Goal: Task Accomplishment & Management: Use online tool/utility

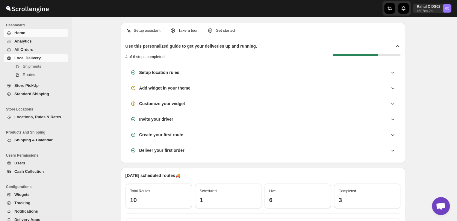
click at [31, 59] on span "Local Delivery" at bounding box center [27, 58] width 26 height 4
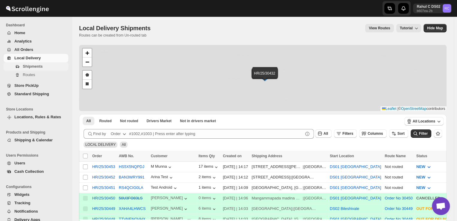
click at [29, 68] on span "Shipments" at bounding box center [33, 66] width 20 height 4
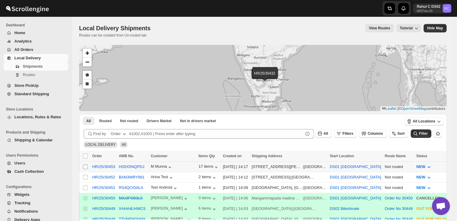
click at [86, 166] on input "Select shipment" at bounding box center [85, 166] width 5 height 5
checkbox input "true"
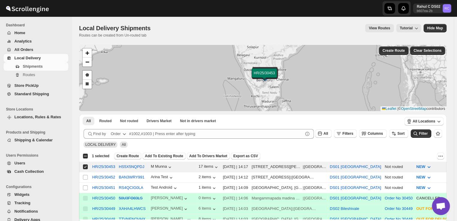
click at [125, 154] on span "Create Route" at bounding box center [127, 156] width 22 height 5
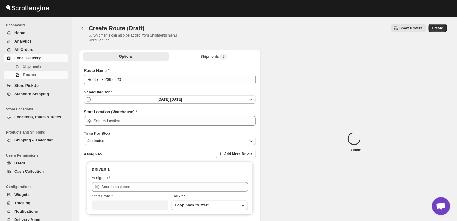
type input "DS01 [GEOGRAPHIC_DATA]"
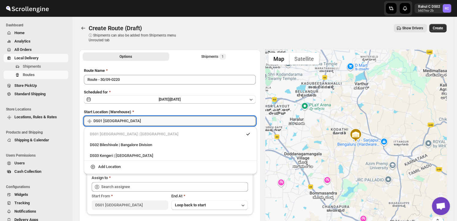
click at [133, 121] on input "DS01 [GEOGRAPHIC_DATA]" at bounding box center [174, 121] width 162 height 10
click at [114, 155] on div "DS03 Kengeri | [GEOGRAPHIC_DATA]" at bounding box center [170, 156] width 161 height 6
type input "DS03 Kengeri"
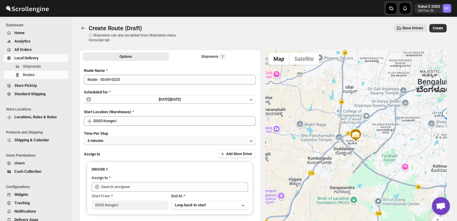
click at [110, 136] on button "4 minutes" at bounding box center [170, 140] width 172 height 8
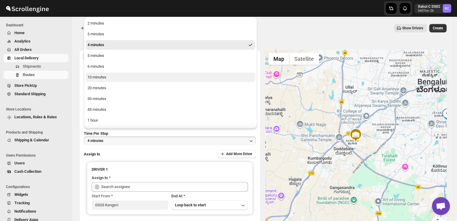
click at [104, 77] on div "10 minutes" at bounding box center [96, 77] width 19 height 6
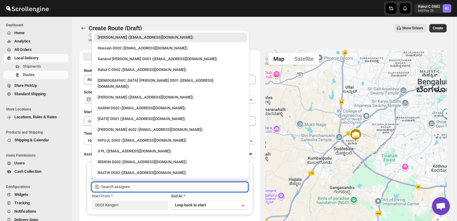
click at [136, 187] on input "text" at bounding box center [174, 187] width 147 height 10
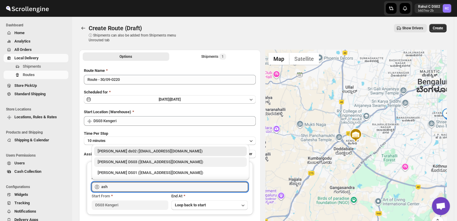
click at [116, 160] on div "[PERSON_NAME] DS03 ([EMAIL_ADDRESS][DOMAIN_NAME])" at bounding box center [170, 162] width 145 height 6
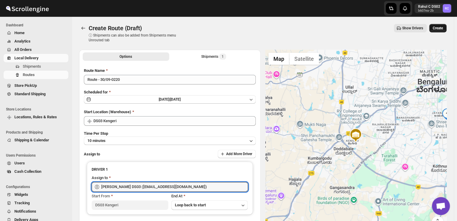
type input "[PERSON_NAME] DS03 ([EMAIL_ADDRESS][DOMAIN_NAME])"
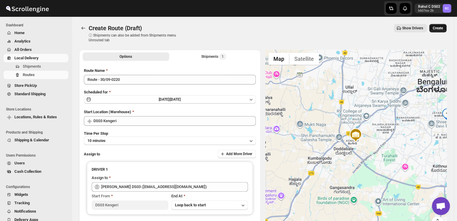
click at [441, 27] on span "Create" at bounding box center [437, 28] width 10 height 5
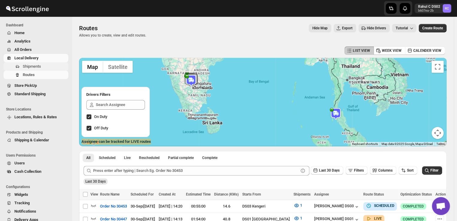
click at [33, 66] on span "Shipments" at bounding box center [32, 66] width 18 height 4
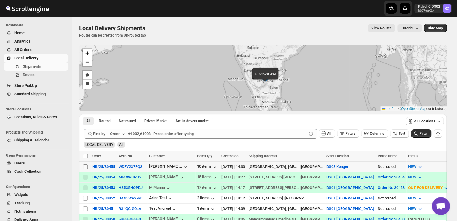
click at [85, 164] on input "Select shipment" at bounding box center [85, 166] width 5 height 5
checkbox input "true"
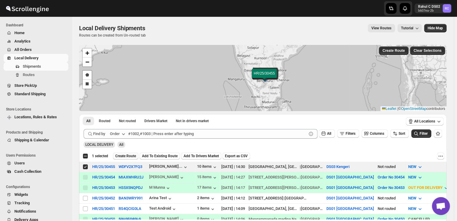
click at [126, 155] on span "Create Route" at bounding box center [125, 156] width 21 height 5
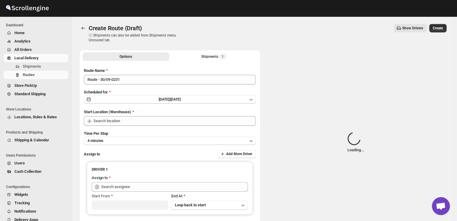
type input "DS03 Kengeri"
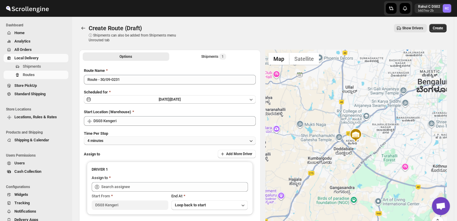
click at [119, 139] on button "4 minutes" at bounding box center [170, 140] width 172 height 8
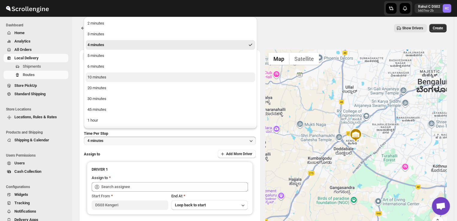
click at [102, 75] on div "10 minutes" at bounding box center [96, 77] width 19 height 6
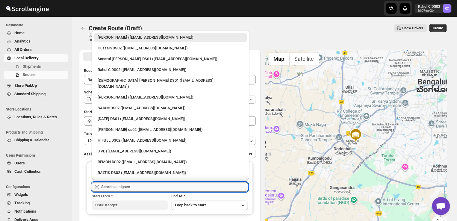
click at [134, 184] on input "text" at bounding box center [174, 187] width 147 height 10
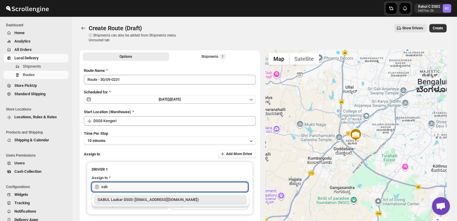
click at [132, 200] on div "SABUL Laakar DS03 ([EMAIL_ADDRESS][DOMAIN_NAME])" at bounding box center [170, 200] width 145 height 6
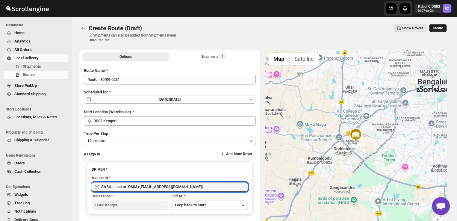
type input "SABUL Laakar DS03 ([EMAIL_ADDRESS][DOMAIN_NAME])"
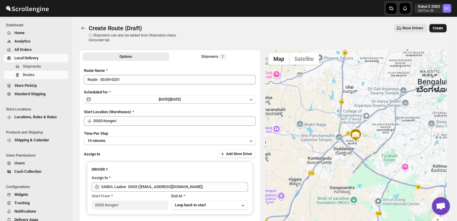
click at [437, 27] on span "Create" at bounding box center [437, 28] width 10 height 5
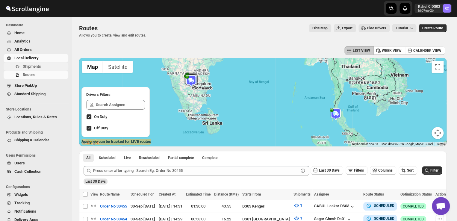
click at [29, 65] on span "Shipments" at bounding box center [32, 66] width 18 height 4
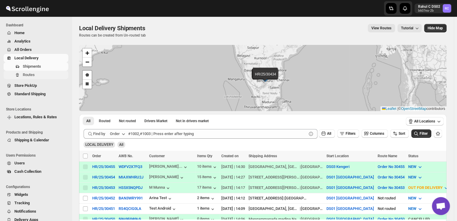
click at [36, 76] on span "Routes" at bounding box center [45, 75] width 44 height 6
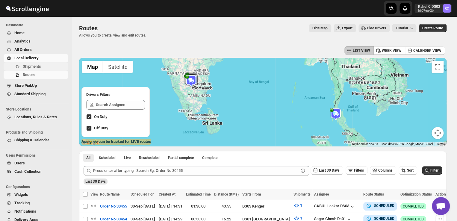
click at [43, 67] on span "Shipments" at bounding box center [45, 66] width 44 height 6
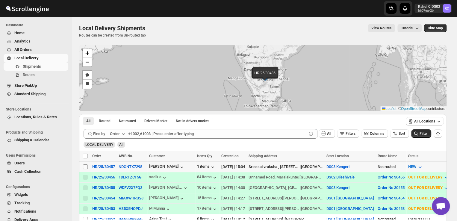
click at [84, 167] on input "Select shipment" at bounding box center [85, 166] width 5 height 5
checkbox input "true"
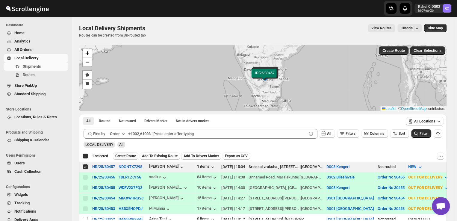
click at [125, 157] on span "Create Route" at bounding box center [125, 156] width 21 height 5
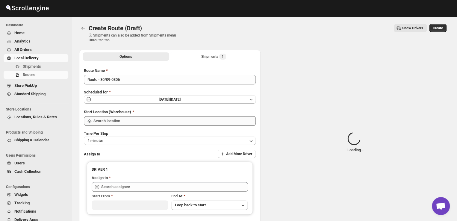
type input "DS03 Kengeri"
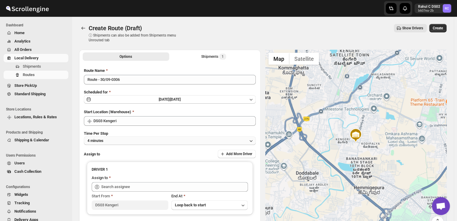
click at [117, 141] on button "4 minutes" at bounding box center [170, 140] width 172 height 8
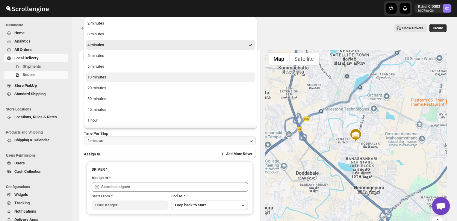
click at [104, 80] on div "10 minutes" at bounding box center [96, 77] width 19 height 6
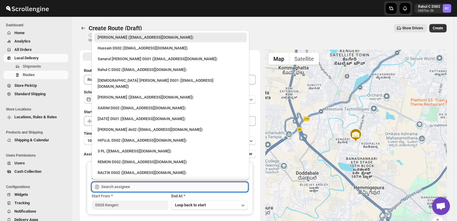
click at [141, 186] on input "text" at bounding box center [174, 187] width 147 height 10
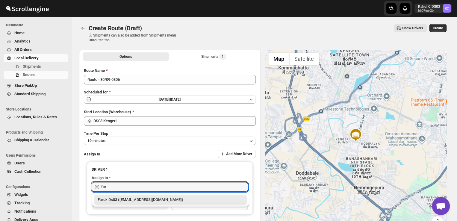
click at [151, 201] on div "Faruk Ds03 ([EMAIL_ADDRESS][DOMAIN_NAME])" at bounding box center [170, 200] width 145 height 6
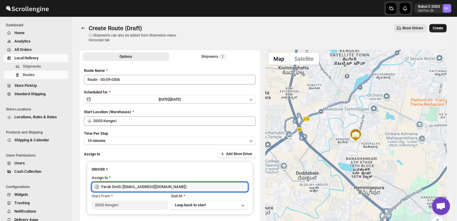
type input "Faruk Ds03 ([EMAIL_ADDRESS][DOMAIN_NAME])"
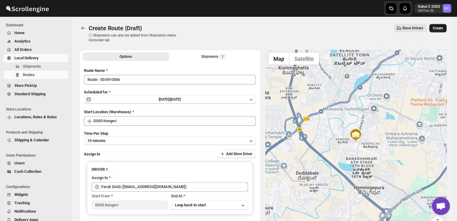
click at [443, 28] on span "Create" at bounding box center [437, 28] width 10 height 5
